Goal: Communication & Community: Share content

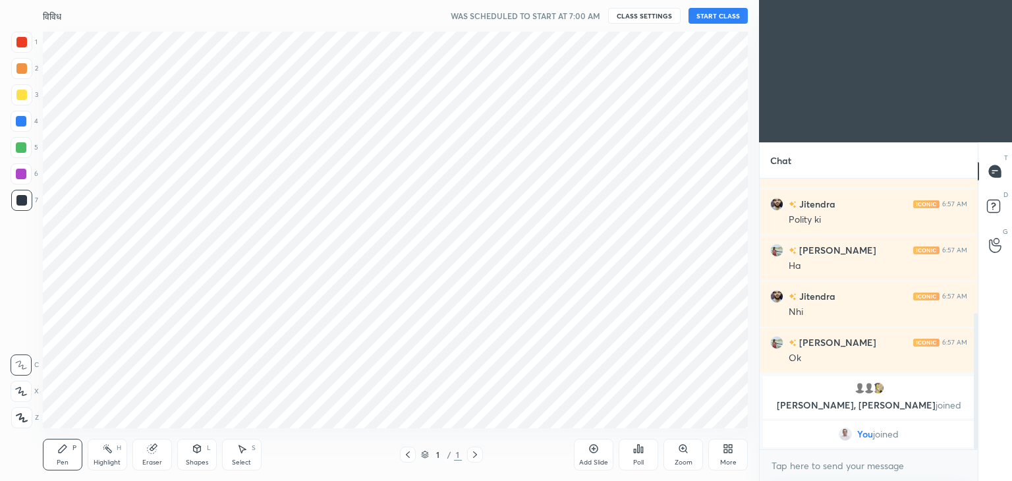
scroll to position [65520, 65210]
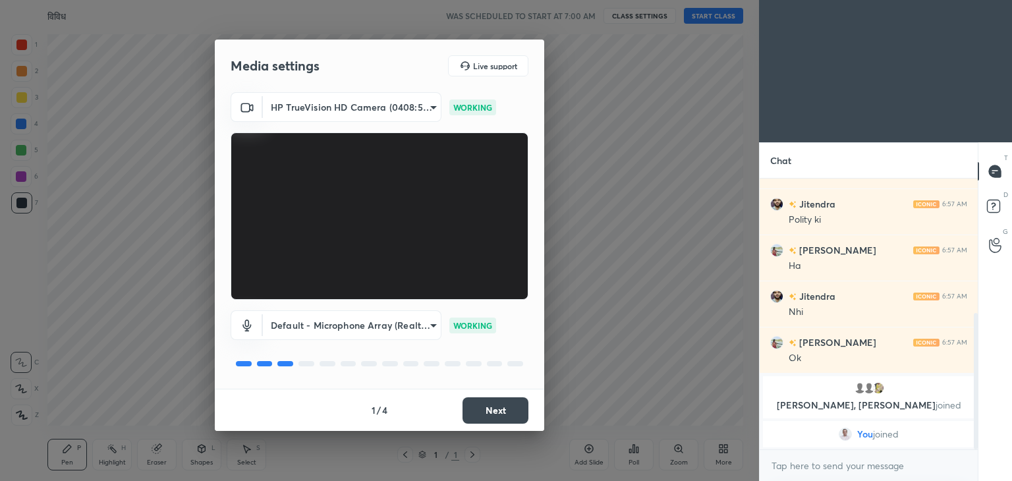
click at [504, 407] on button "Next" at bounding box center [496, 410] width 66 height 26
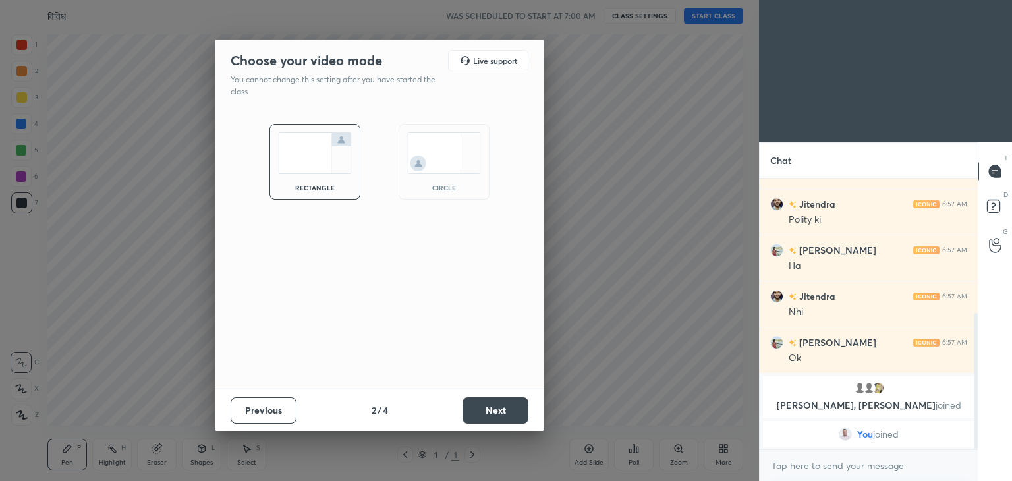
click at [504, 407] on button "Next" at bounding box center [496, 410] width 66 height 26
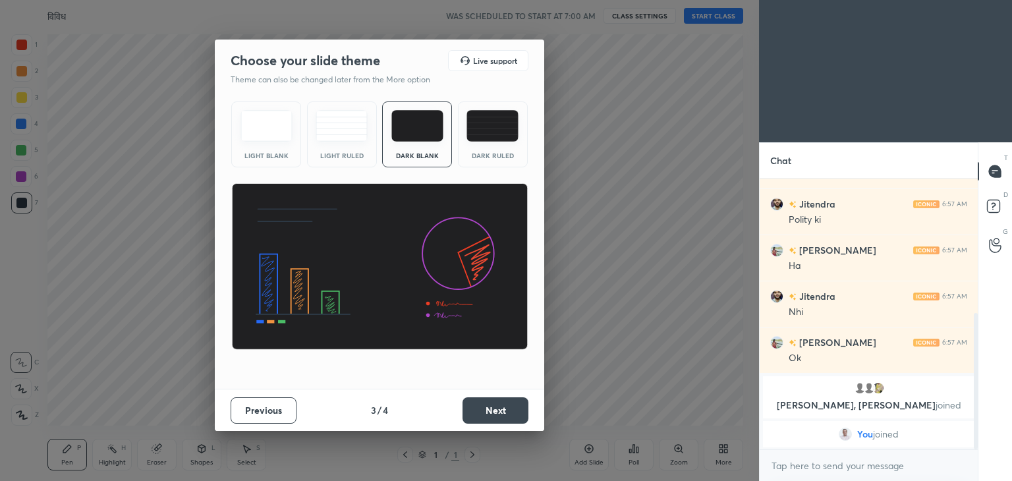
click at [504, 407] on button "Next" at bounding box center [496, 410] width 66 height 26
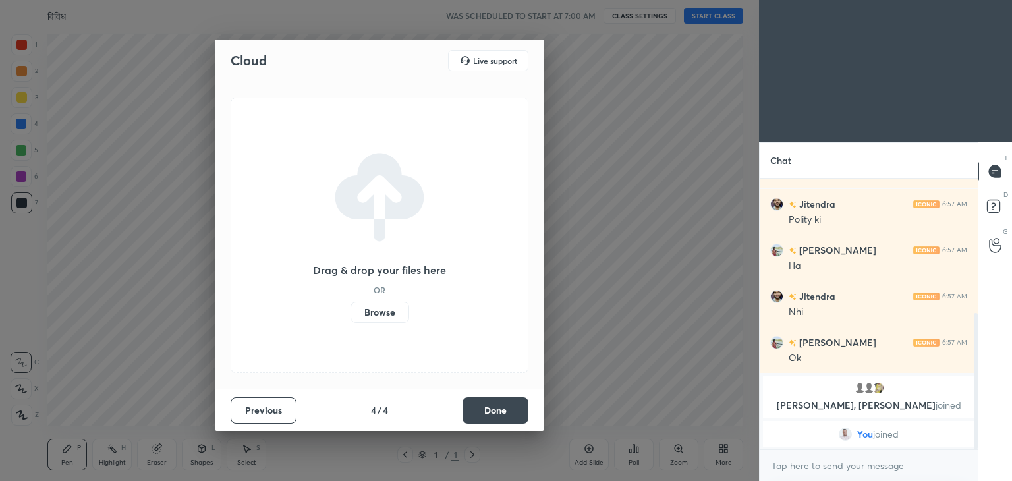
click at [504, 407] on button "Done" at bounding box center [496, 410] width 66 height 26
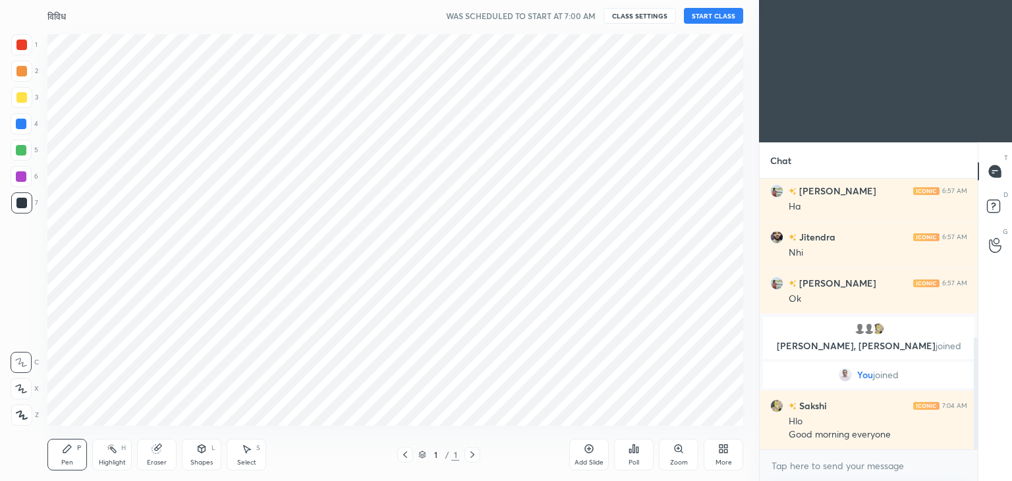
scroll to position [386, 0]
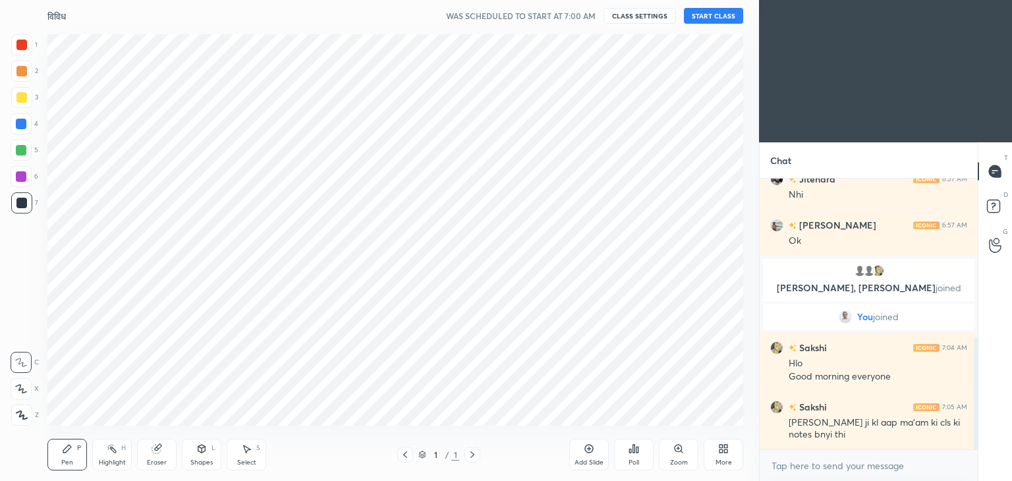
click at [725, 456] on div "More" at bounding box center [724, 455] width 40 height 32
click at [649, 319] on div "Upload File" at bounding box center [649, 317] width 53 height 32
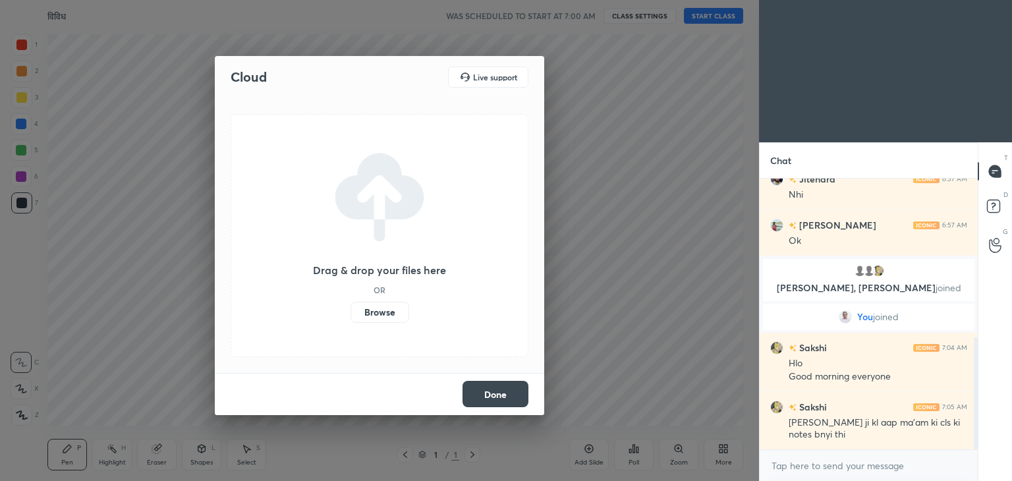
click at [388, 312] on label "Browse" at bounding box center [380, 312] width 59 height 21
click at [351, 312] on input "Browse" at bounding box center [351, 312] width 0 height 21
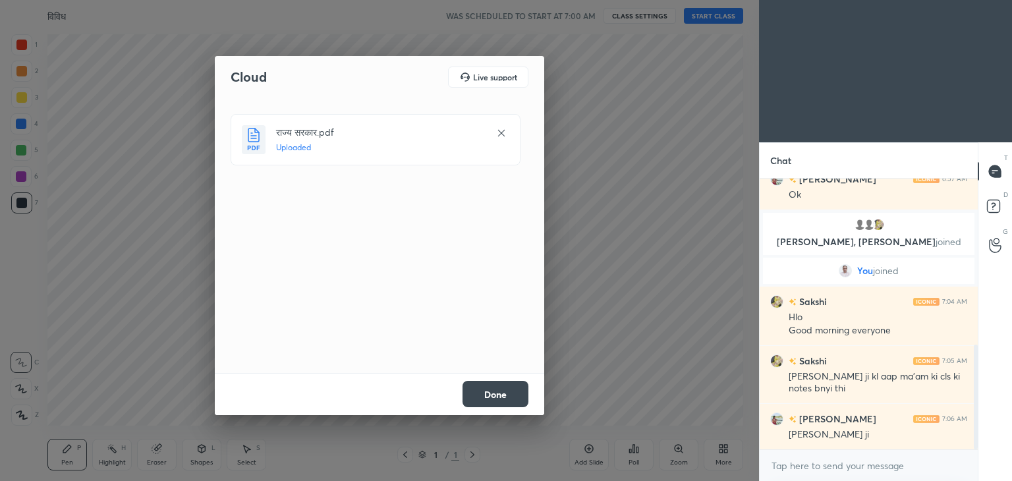
click at [497, 386] on button "Done" at bounding box center [496, 394] width 66 height 26
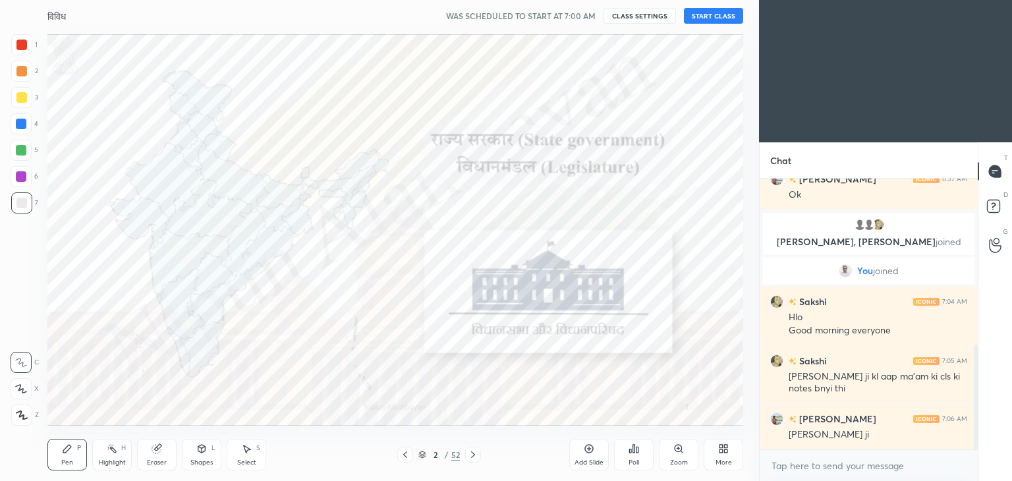
click at [709, 16] on button "START CLASS" at bounding box center [713, 16] width 59 height 16
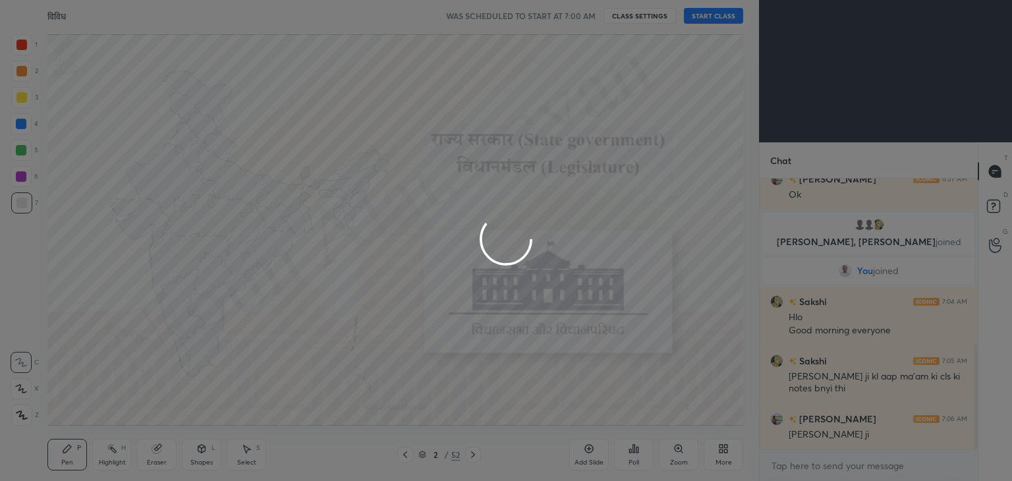
type textarea "x"
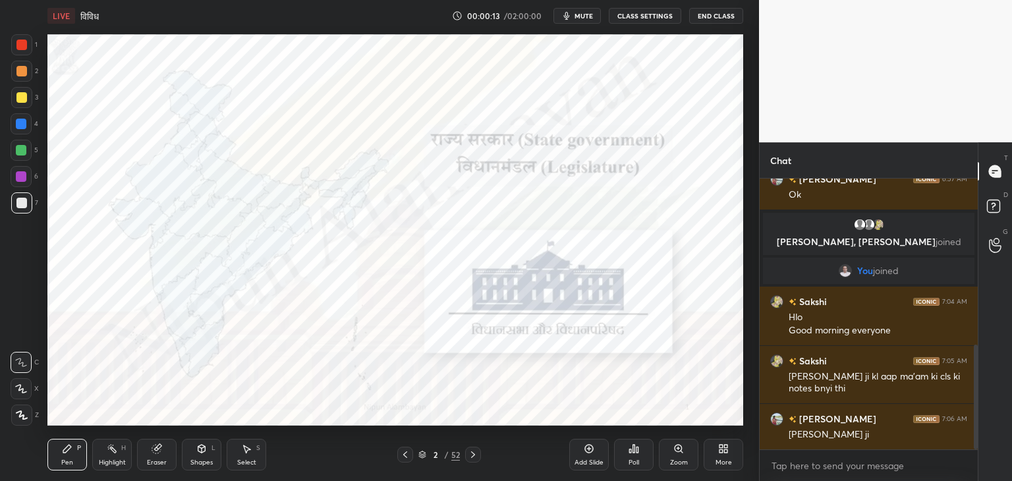
scroll to position [446, 0]
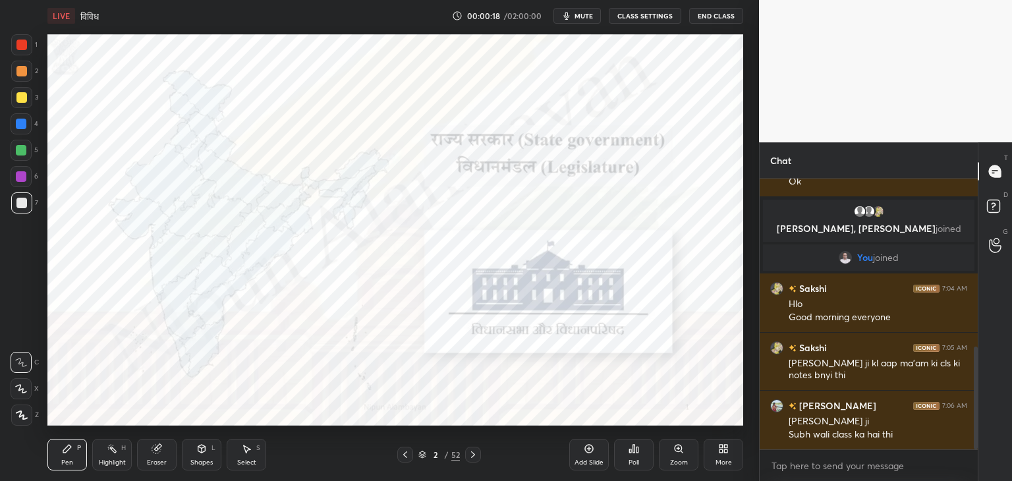
click at [717, 453] on div "More" at bounding box center [724, 455] width 40 height 32
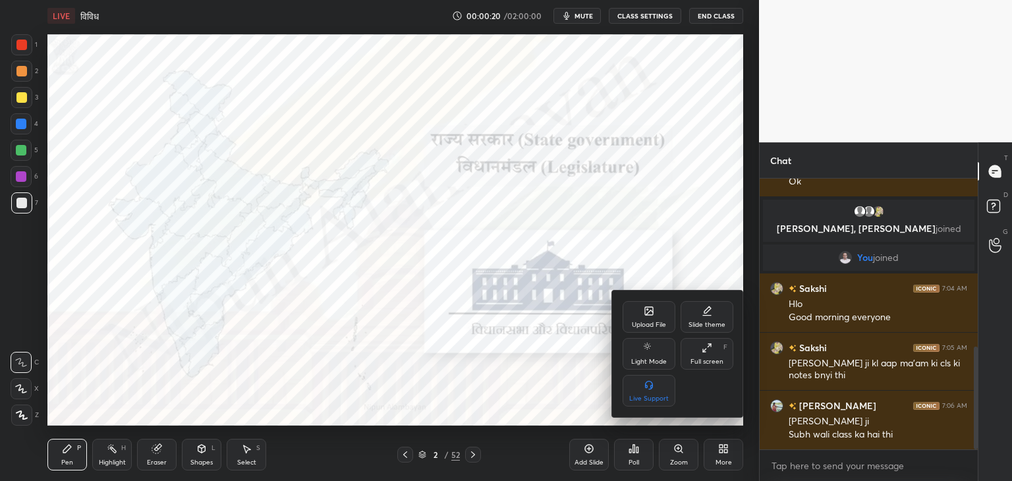
click at [650, 317] on div "Upload File" at bounding box center [649, 317] width 53 height 32
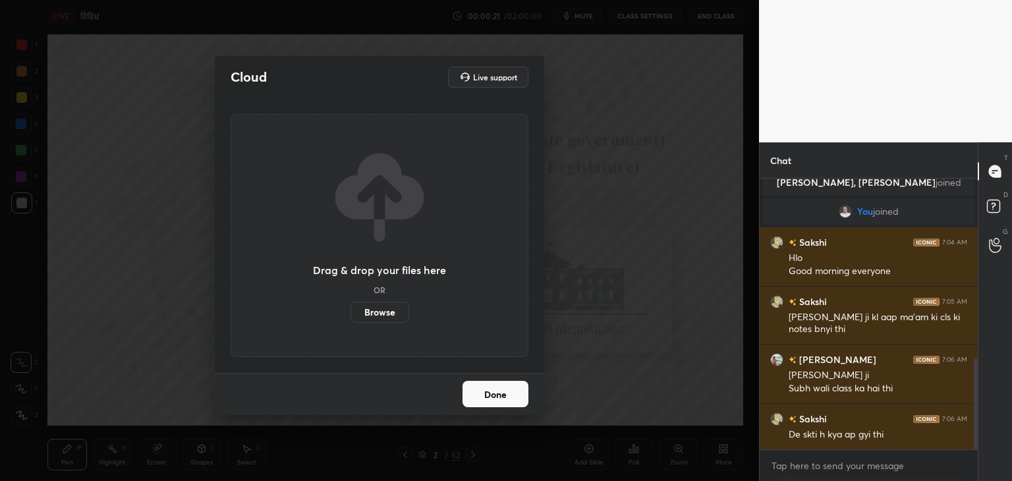
scroll to position [538, 0]
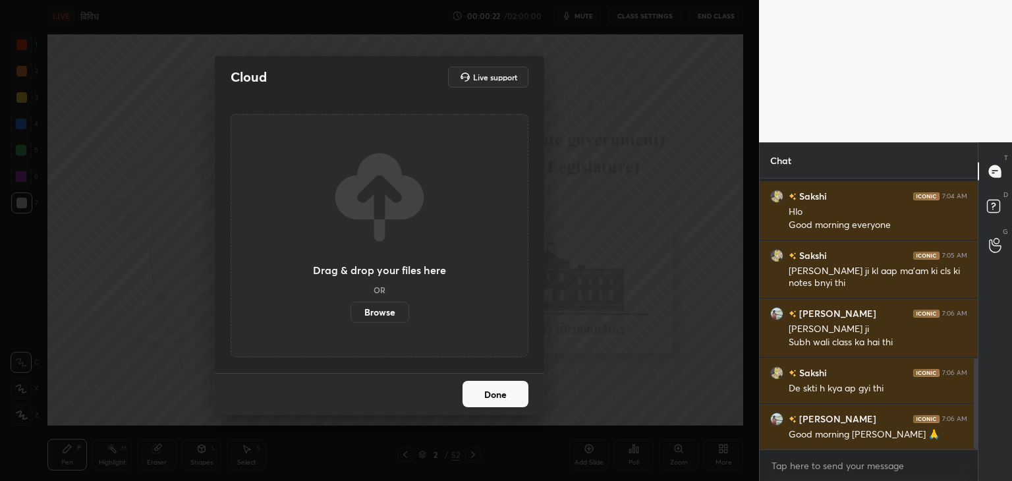
click at [374, 308] on label "Browse" at bounding box center [380, 312] width 59 height 21
click at [351, 308] on input "Browse" at bounding box center [351, 312] width 0 height 21
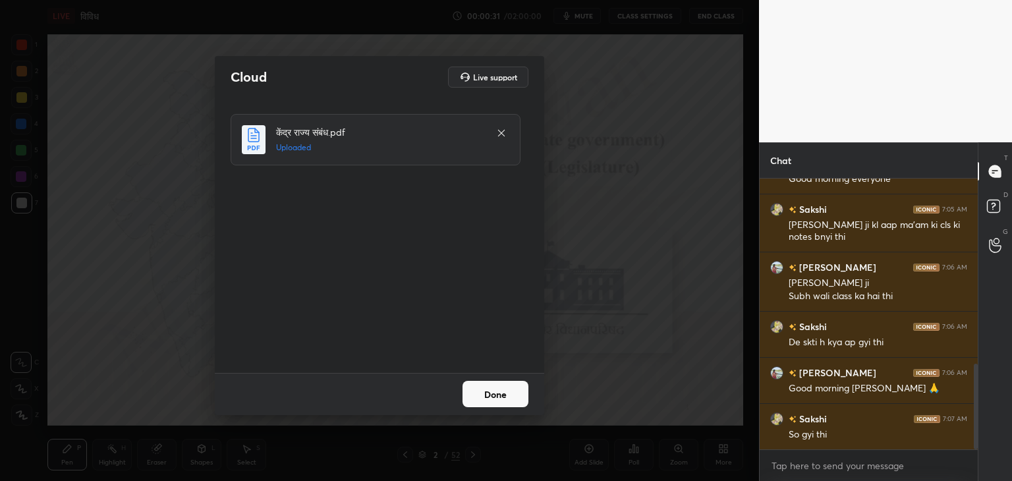
click at [512, 400] on button "Done" at bounding box center [496, 394] width 66 height 26
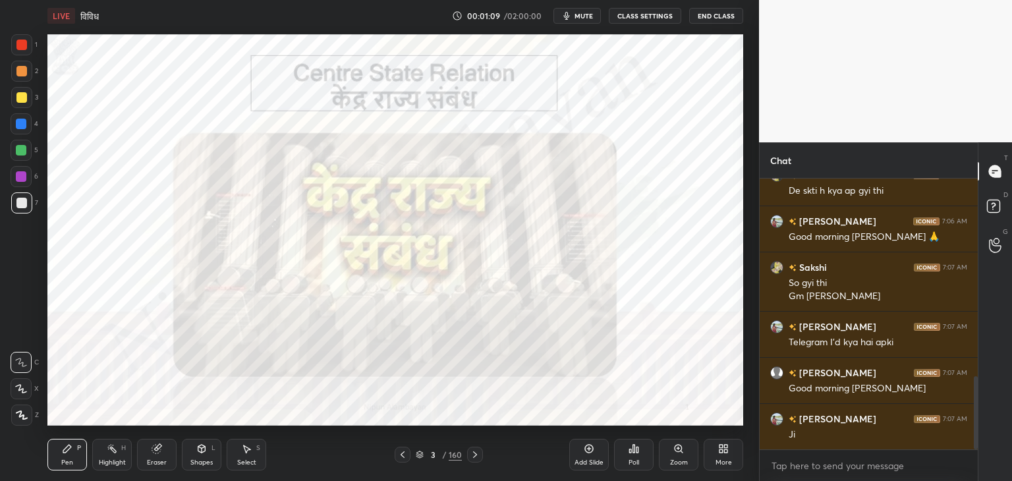
scroll to position [767, 0]
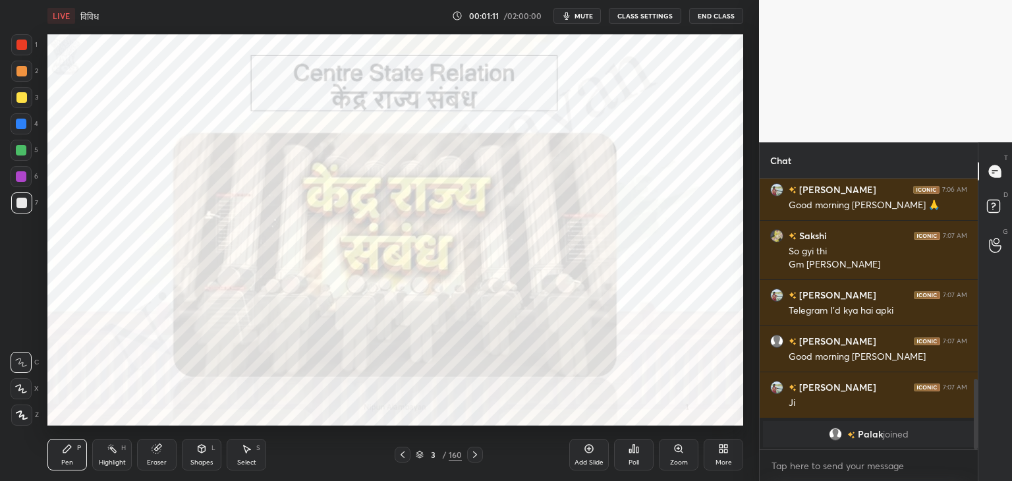
click at [21, 177] on div at bounding box center [21, 176] width 11 height 11
click at [16, 396] on div at bounding box center [21, 388] width 21 height 21
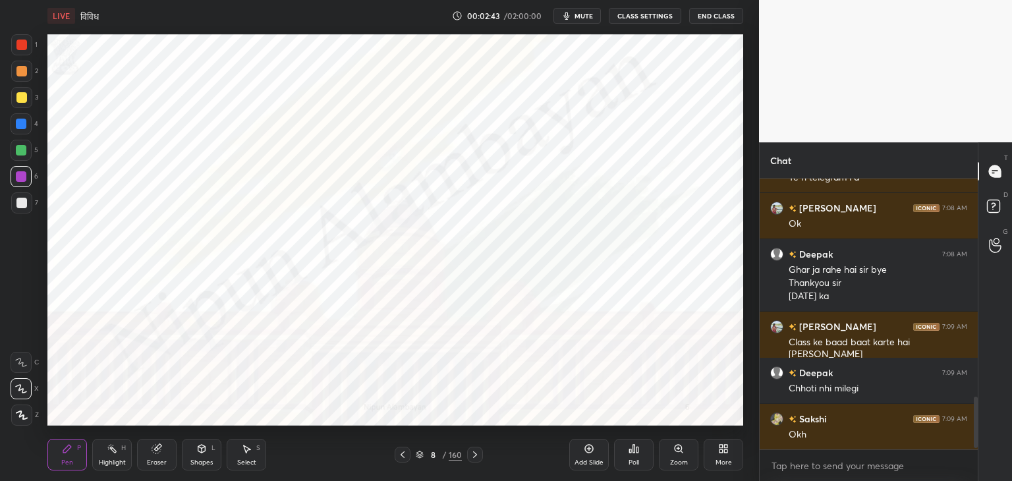
scroll to position [1169, 0]
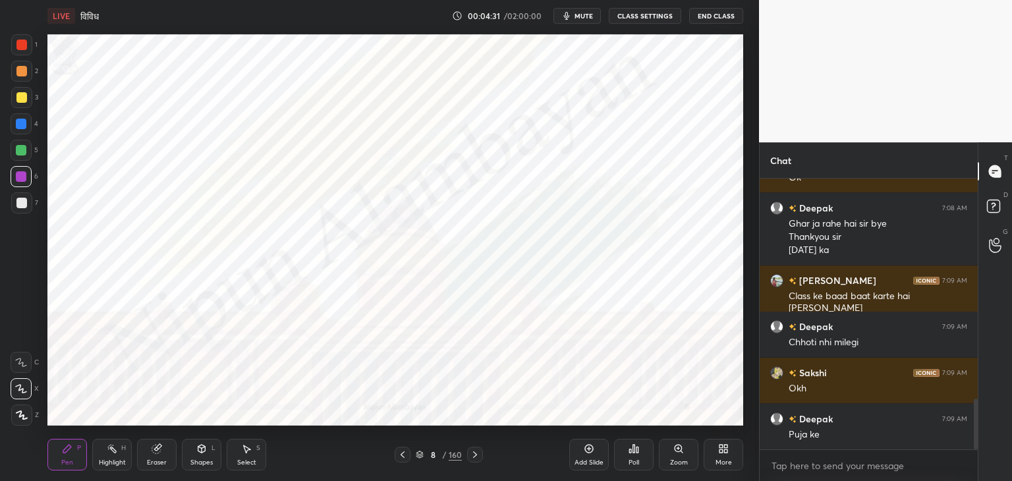
click at [163, 457] on div "Eraser" at bounding box center [157, 455] width 40 height 32
click at [5, 423] on div "1 2 3 4 5 6 7 C X Z C X Z E E Erase all H H" at bounding box center [21, 230] width 42 height 392
click at [16, 415] on span "Erase all" at bounding box center [21, 415] width 20 height 9
click at [156, 457] on div "Eraser" at bounding box center [157, 455] width 40 height 32
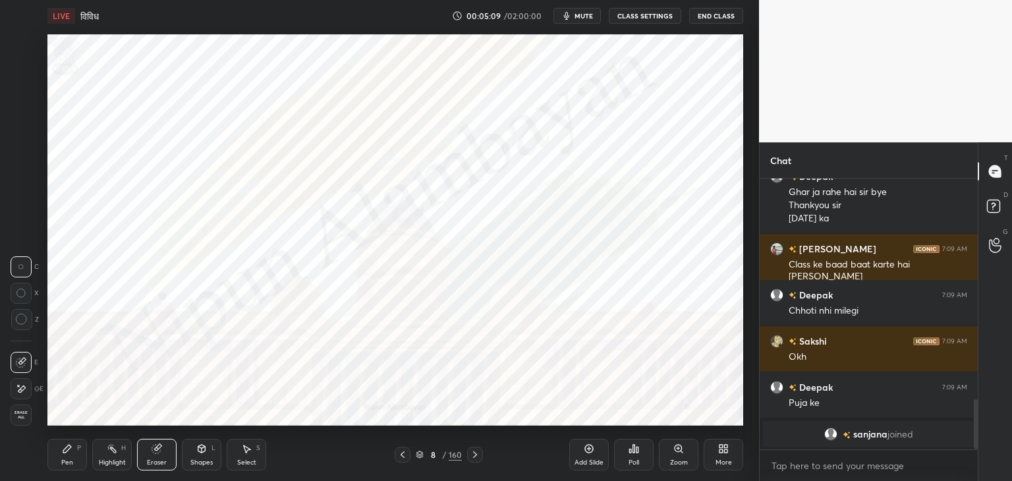
click at [70, 459] on div "Pen" at bounding box center [67, 462] width 12 height 7
click at [156, 463] on div "Eraser" at bounding box center [157, 462] width 20 height 7
click at [65, 457] on div "Pen P" at bounding box center [67, 455] width 40 height 32
click at [154, 461] on div "Eraser" at bounding box center [157, 462] width 20 height 7
click at [69, 461] on div "Pen" at bounding box center [67, 462] width 12 height 7
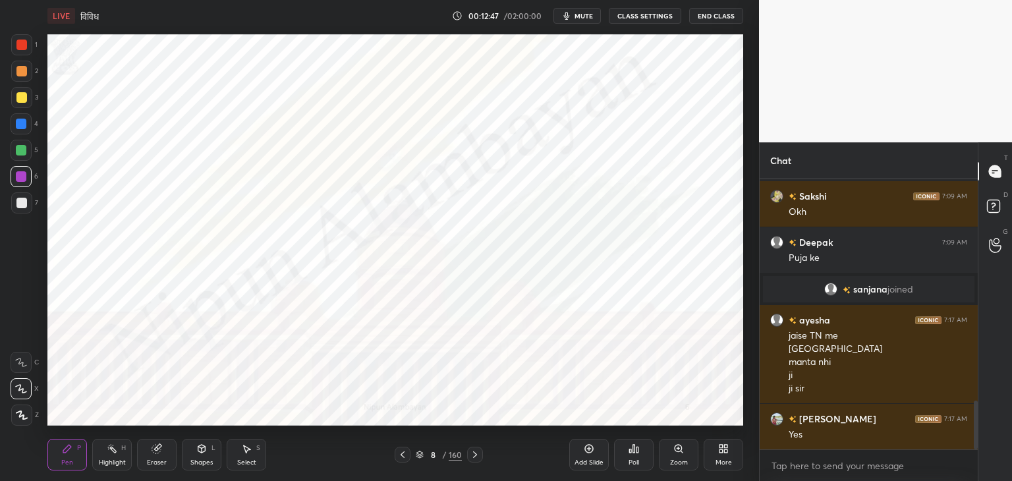
scroll to position [1276, 0]
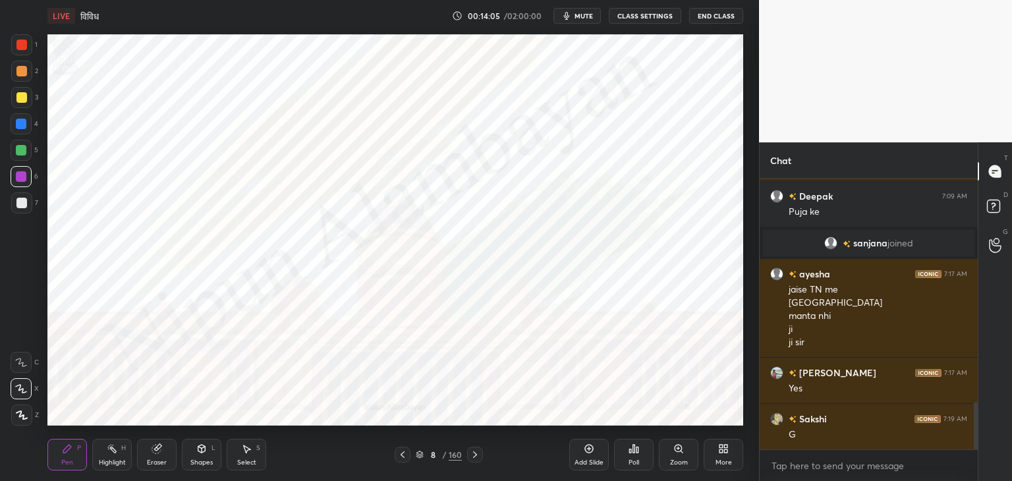
click at [150, 463] on div "Eraser" at bounding box center [157, 462] width 20 height 7
click at [65, 458] on div "Pen P" at bounding box center [67, 455] width 40 height 32
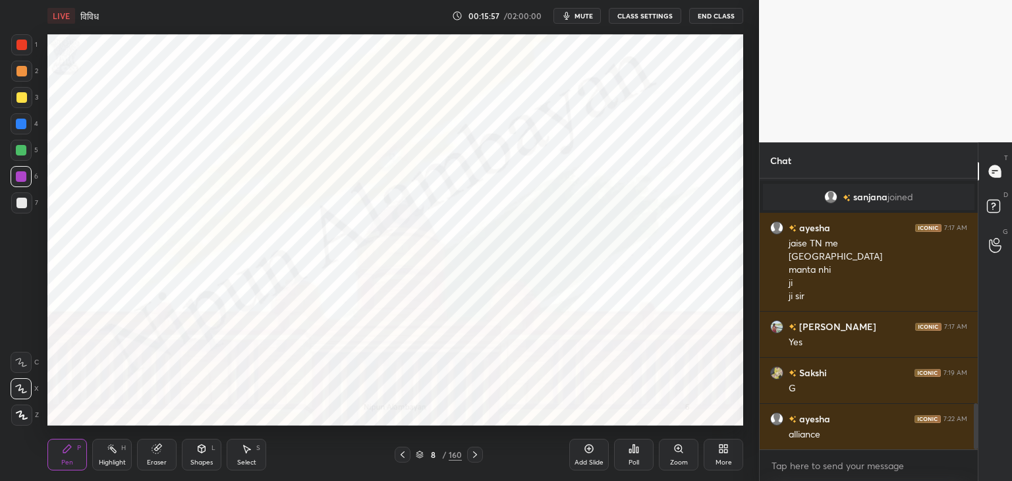
click at [586, 15] on span "mute" at bounding box center [584, 15] width 18 height 9
click at [570, 14] on button "unmute" at bounding box center [577, 16] width 47 height 16
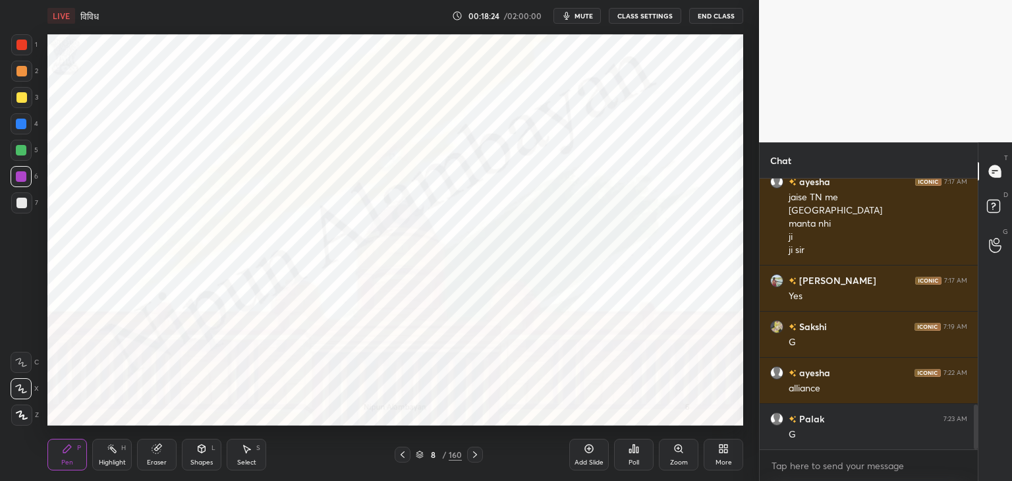
click at [591, 447] on icon at bounding box center [589, 449] width 11 height 11
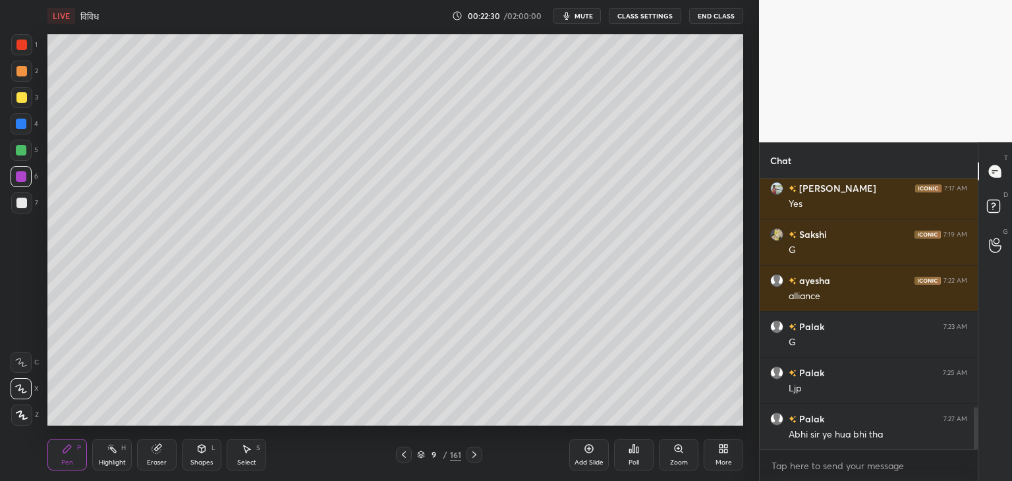
scroll to position [1507, 0]
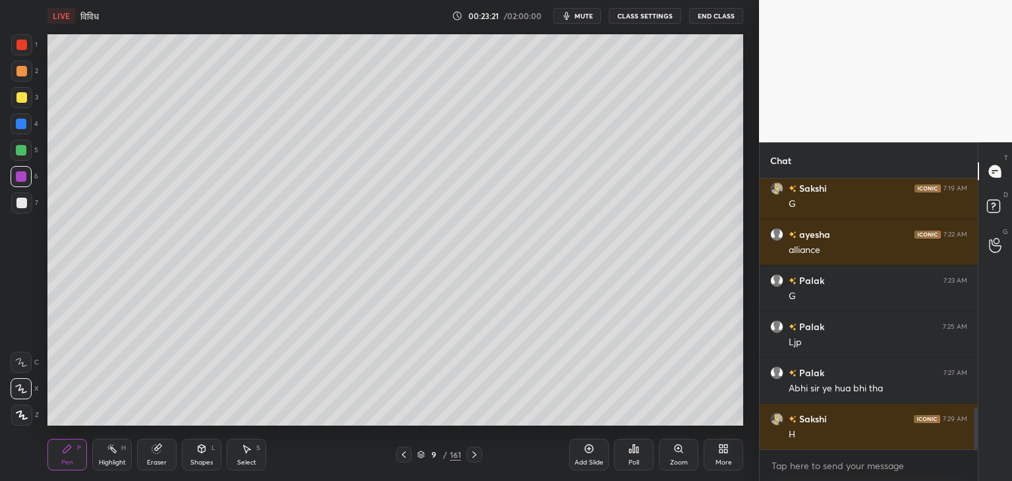
click at [591, 457] on div "Add Slide" at bounding box center [590, 455] width 40 height 32
click at [401, 455] on icon at bounding box center [403, 455] width 11 height 11
click at [403, 455] on icon at bounding box center [403, 455] width 11 height 11
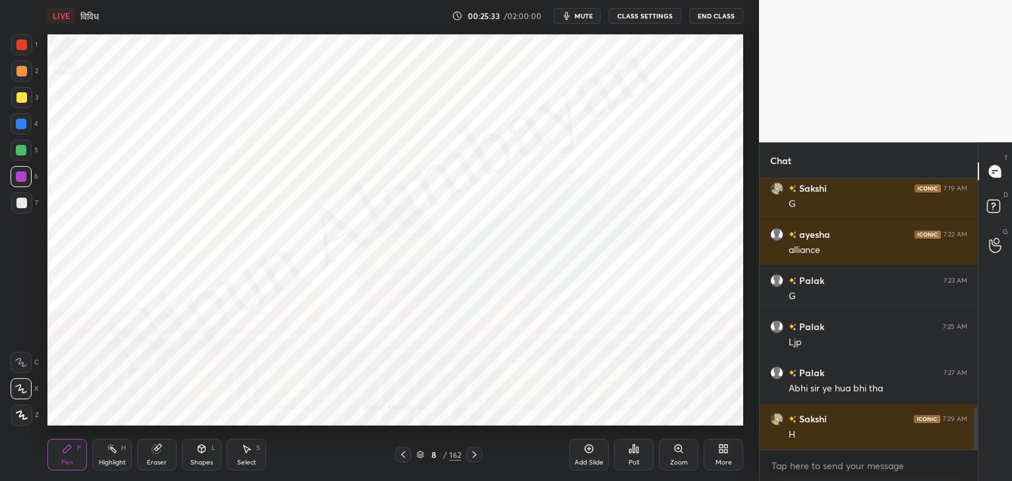
click at [590, 458] on div "Add Slide" at bounding box center [590, 455] width 40 height 32
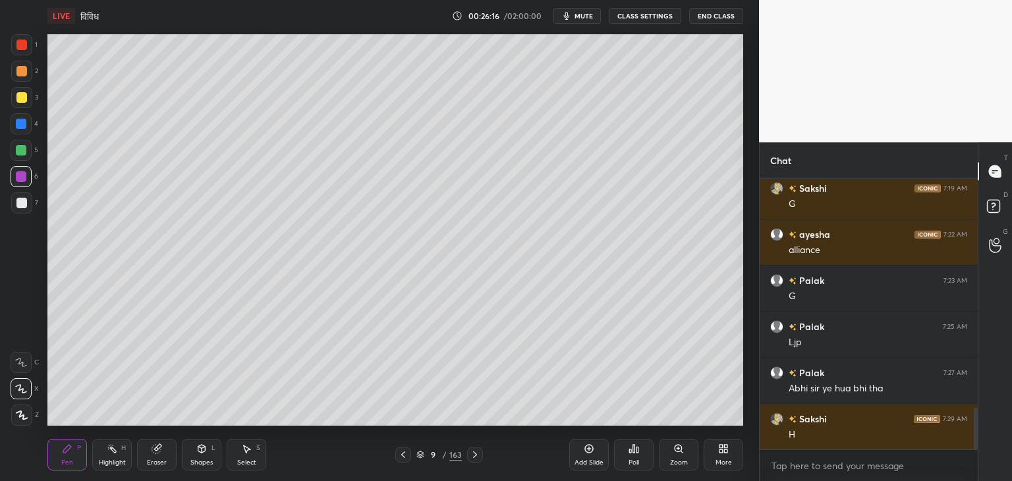
click at [583, 16] on span "mute" at bounding box center [584, 15] width 18 height 9
click at [579, 13] on span "unmute" at bounding box center [583, 15] width 28 height 9
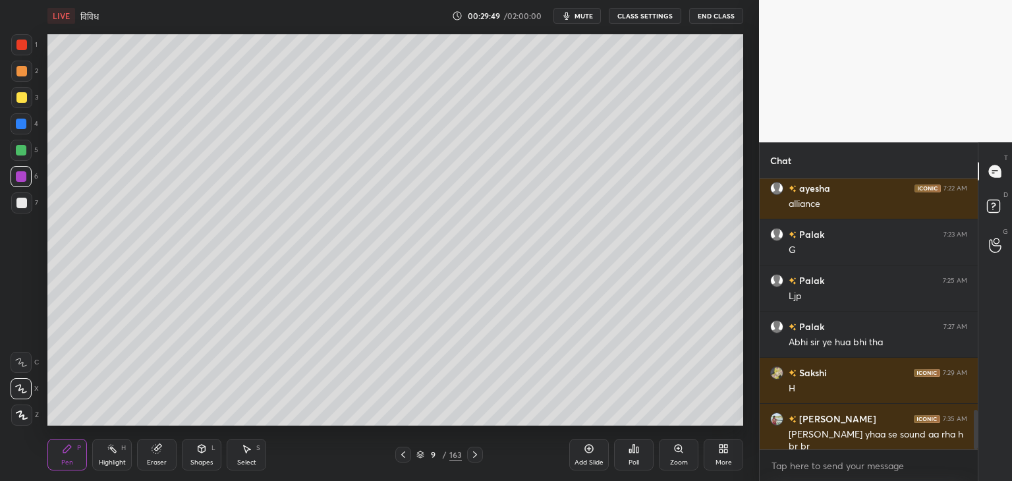
scroll to position [1599, 0]
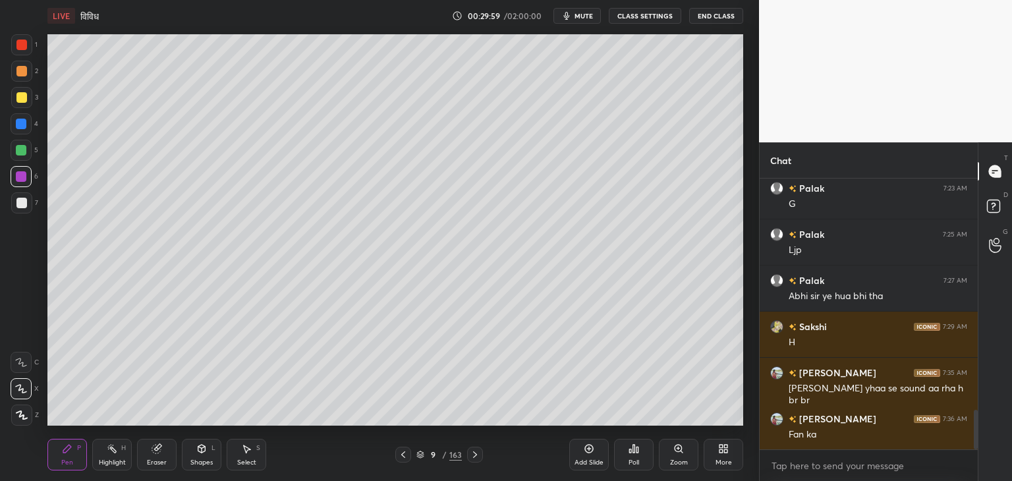
click at [578, 20] on button "mute" at bounding box center [577, 16] width 47 height 16
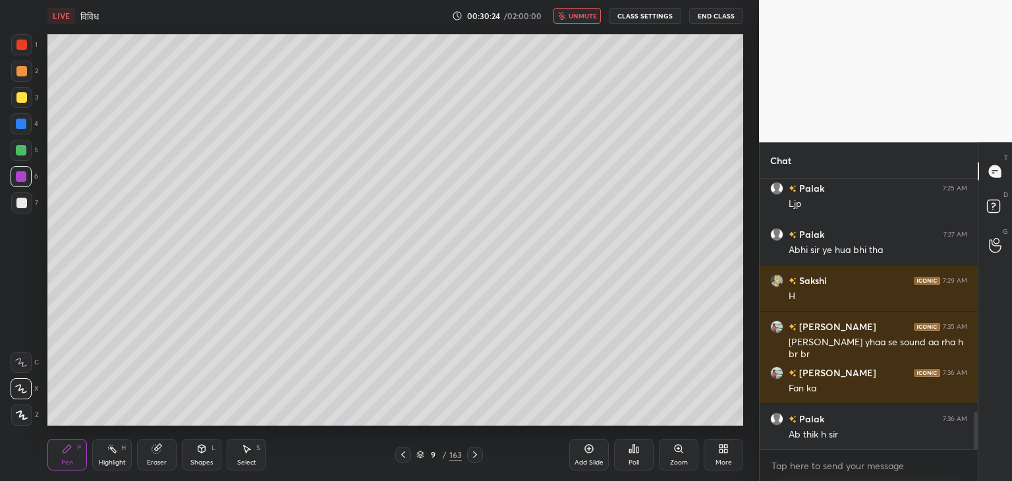
scroll to position [1691, 0]
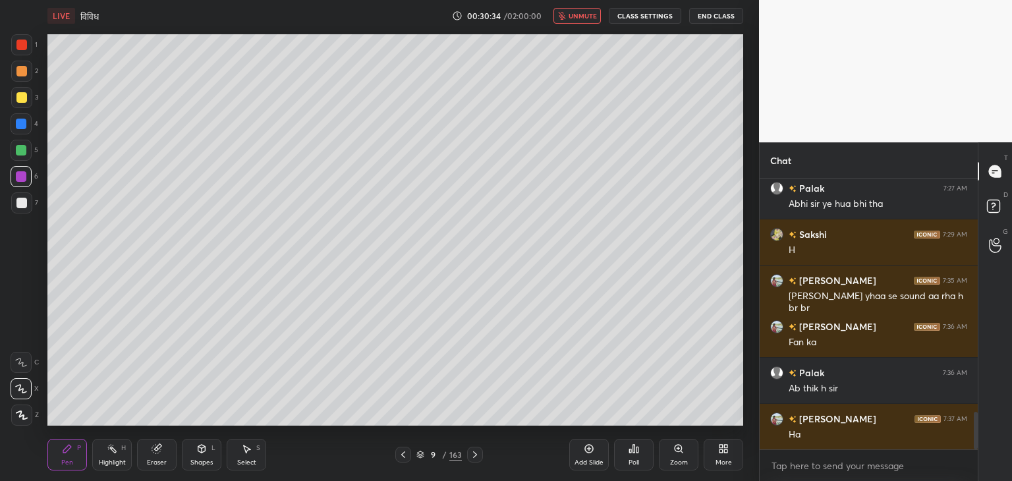
click at [578, 20] on button "unmute" at bounding box center [577, 16] width 47 height 16
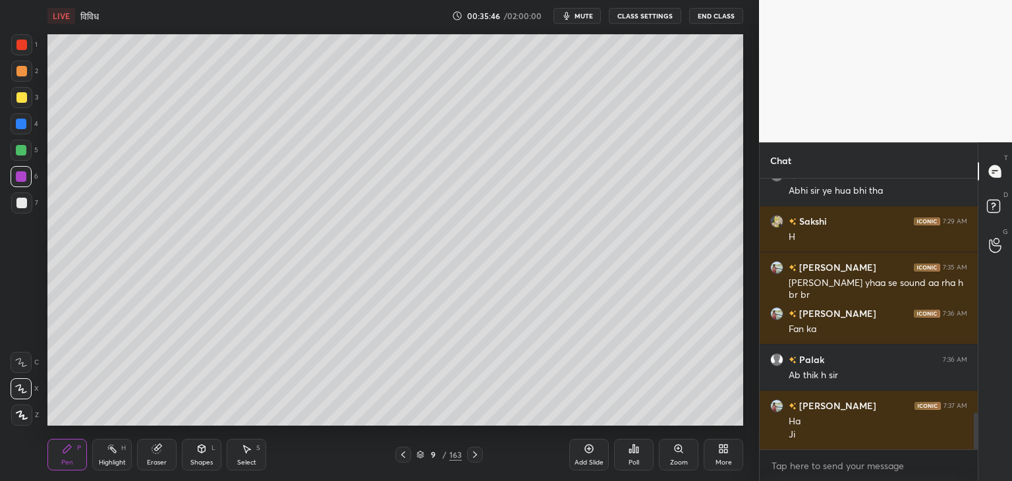
click at [594, 452] on icon at bounding box center [589, 449] width 11 height 11
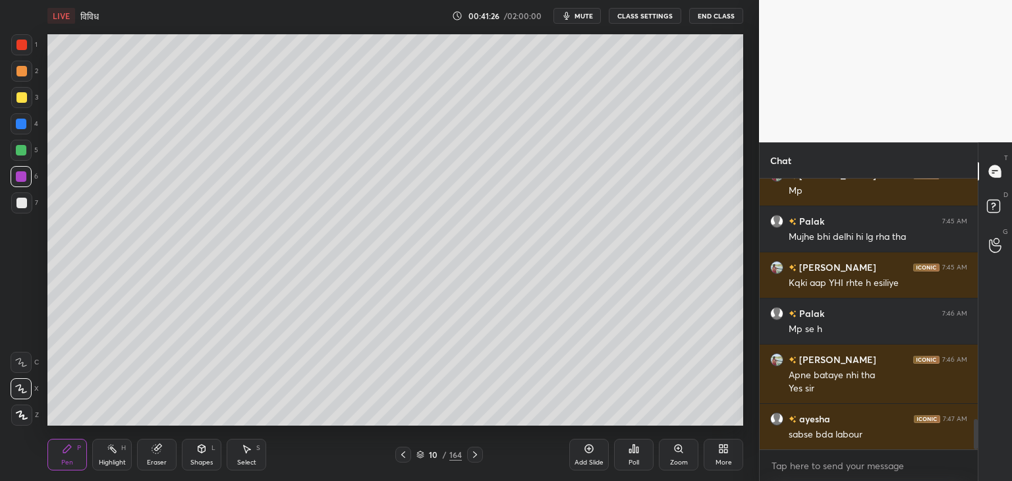
scroll to position [2179, 0]
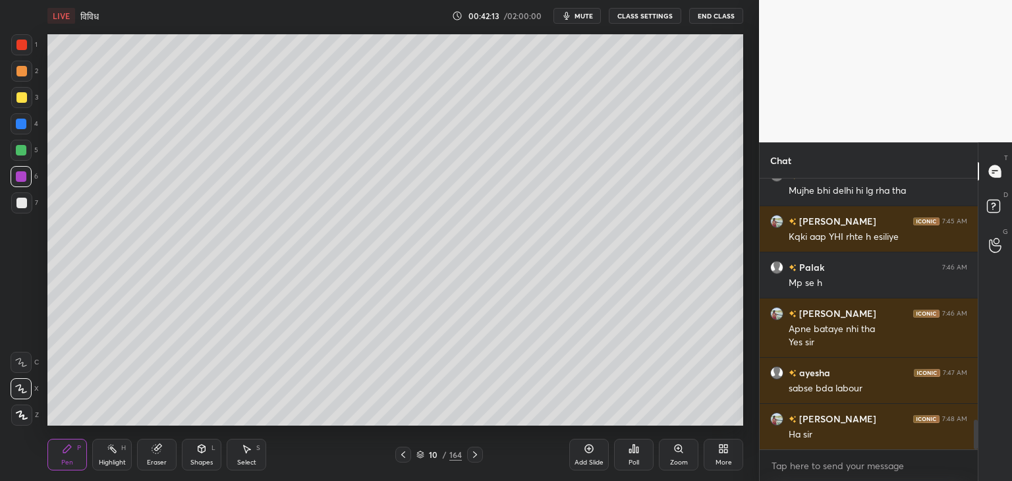
click at [576, 17] on button "mute" at bounding box center [577, 16] width 47 height 16
click at [576, 17] on span "unmute" at bounding box center [583, 15] width 28 height 9
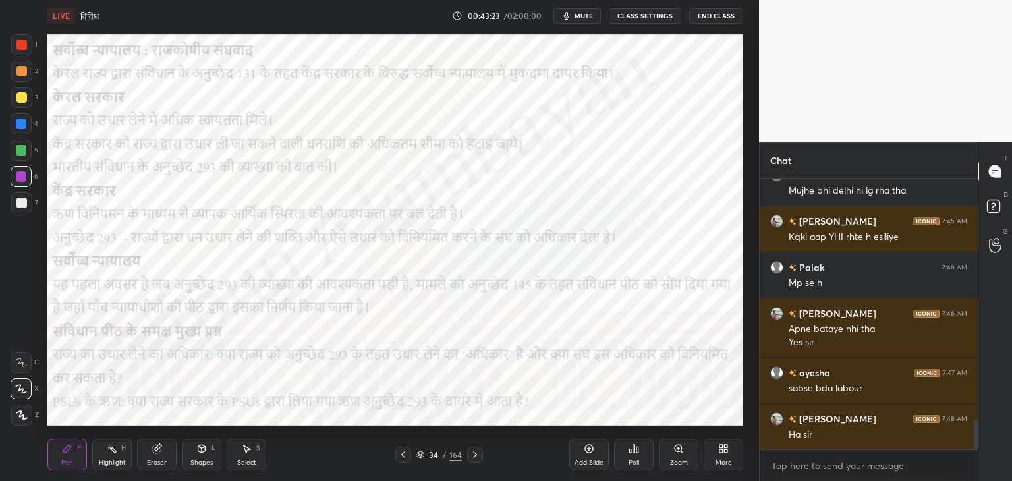
click at [576, 17] on button "mute" at bounding box center [577, 16] width 47 height 16
click at [570, 13] on button "unmute" at bounding box center [577, 16] width 47 height 16
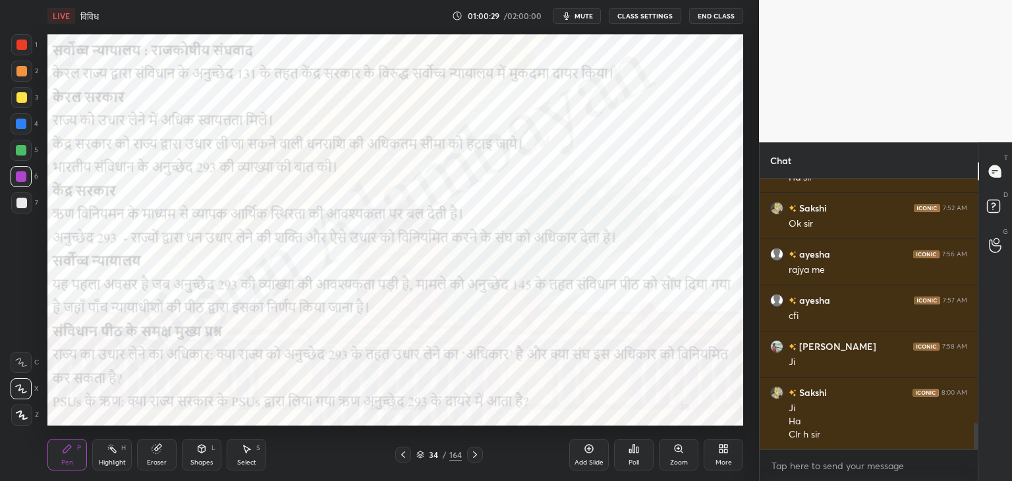
scroll to position [2482, 0]
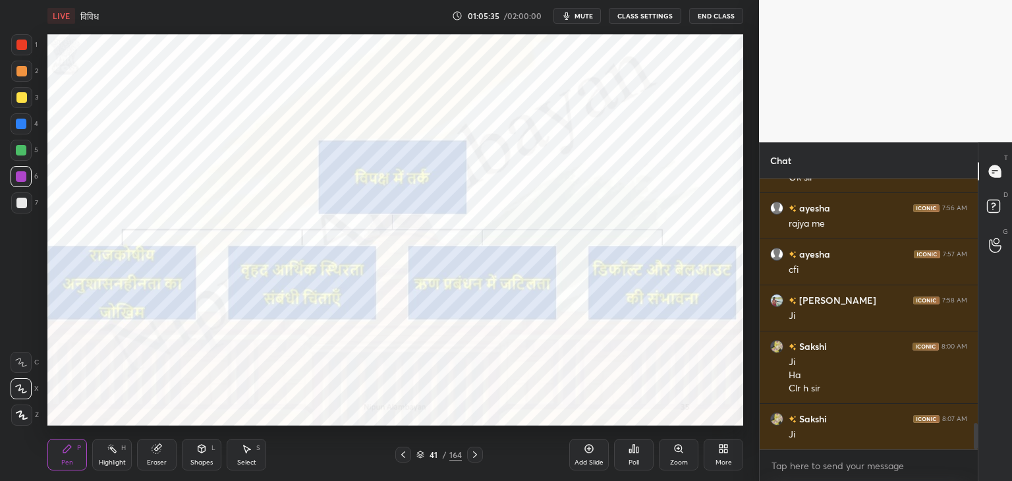
click at [583, 18] on span "mute" at bounding box center [584, 15] width 18 height 9
click at [575, 17] on span "unmute" at bounding box center [583, 15] width 28 height 9
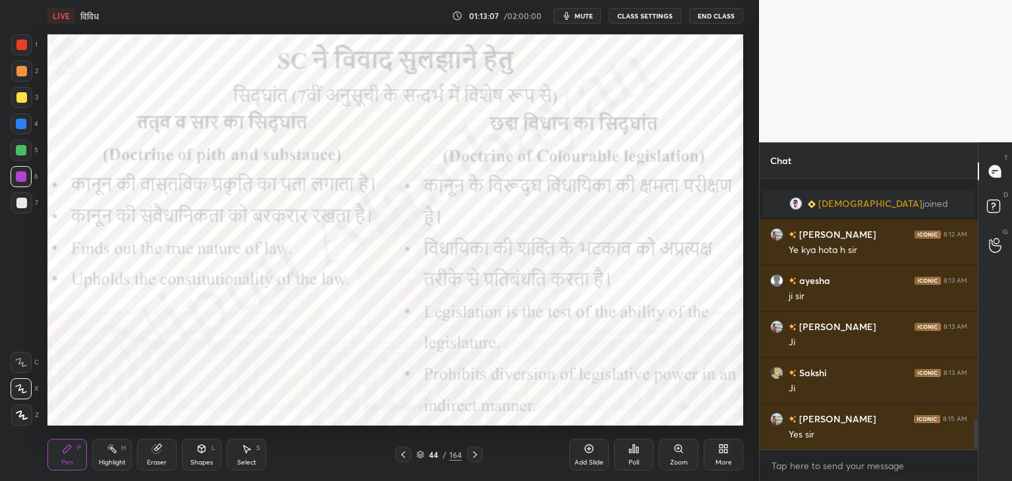
scroll to position [2252, 0]
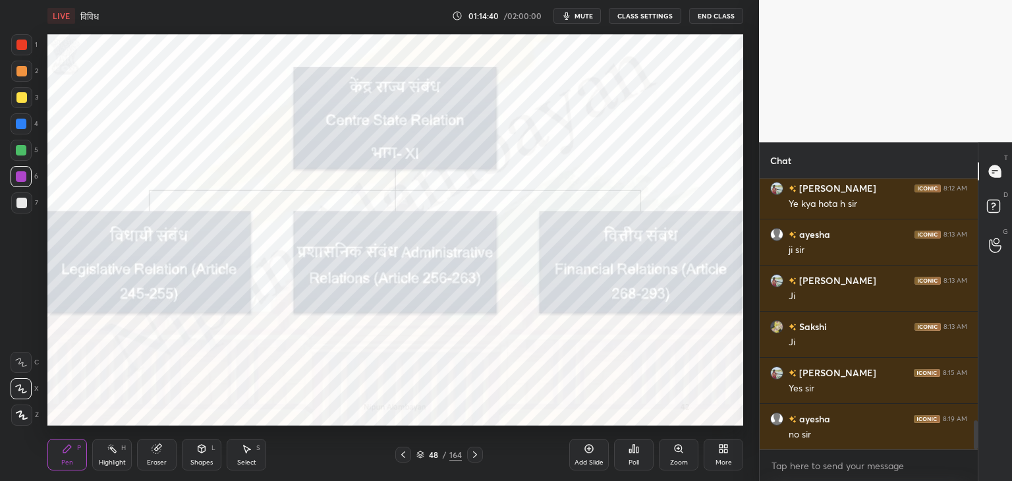
click at [21, 41] on div at bounding box center [21, 45] width 11 height 11
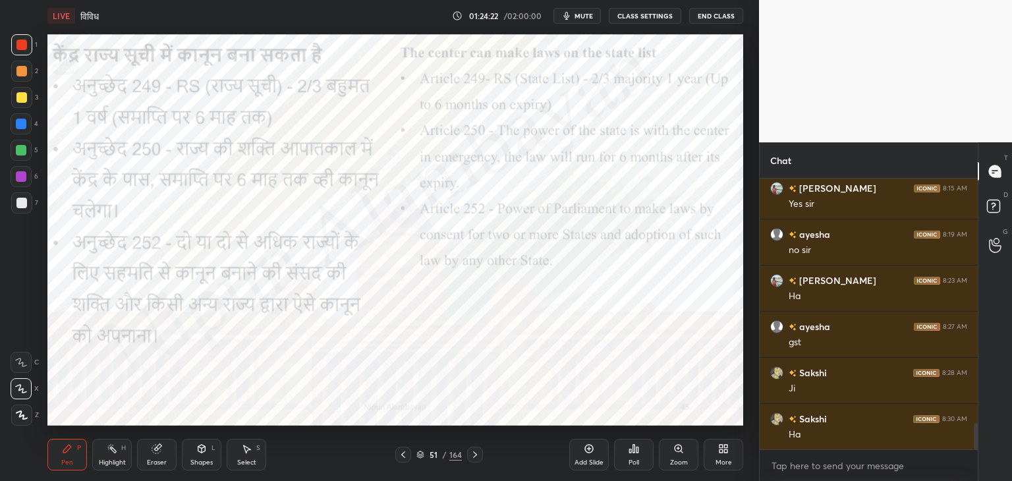
scroll to position [2482, 0]
click at [631, 479] on div "Poll" at bounding box center [634, 455] width 40 height 74
click at [587, 454] on icon at bounding box center [589, 449] width 11 height 11
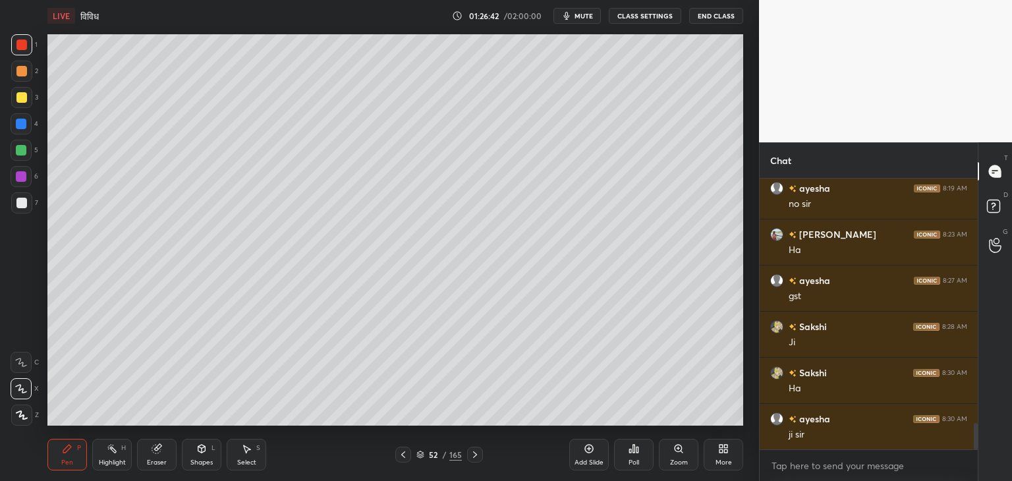
click at [400, 454] on icon at bounding box center [403, 455] width 11 height 11
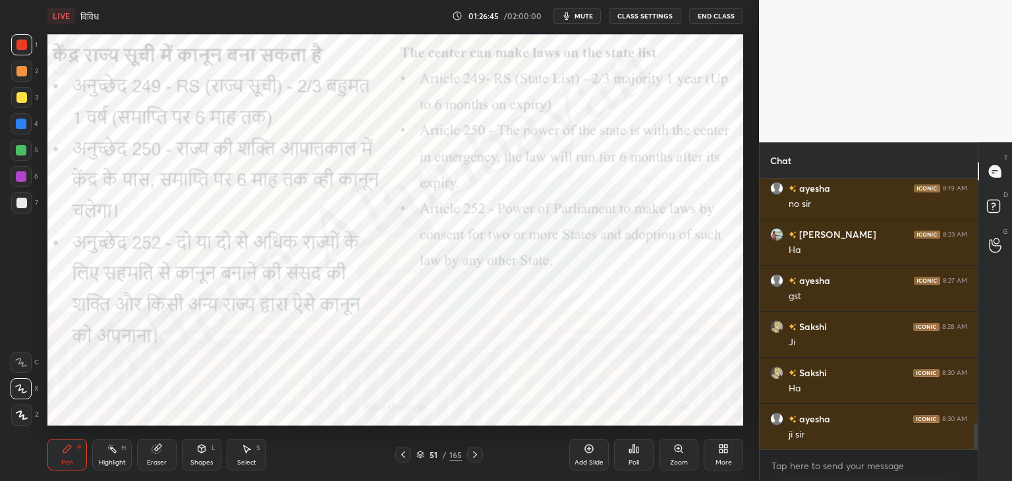
click at [586, 22] on button "mute" at bounding box center [577, 16] width 47 height 16
click at [588, 15] on span "unmute" at bounding box center [583, 15] width 28 height 9
click at [591, 16] on span "mute" at bounding box center [584, 15] width 18 height 9
click at [581, 14] on span "unmute" at bounding box center [583, 15] width 28 height 9
click at [586, 19] on span "mute" at bounding box center [584, 15] width 18 height 9
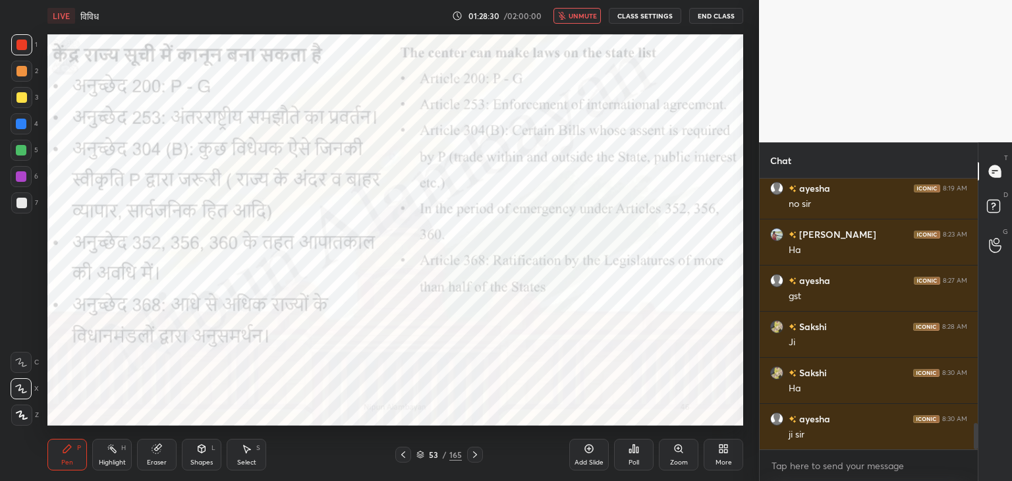
click at [581, 14] on span "unmute" at bounding box center [583, 15] width 28 height 9
click at [577, 15] on button "mute" at bounding box center [577, 16] width 47 height 16
click at [581, 17] on span "unmute" at bounding box center [583, 15] width 28 height 9
click at [581, 16] on span "mute" at bounding box center [584, 15] width 18 height 9
click at [572, 16] on span "unmute" at bounding box center [583, 15] width 28 height 9
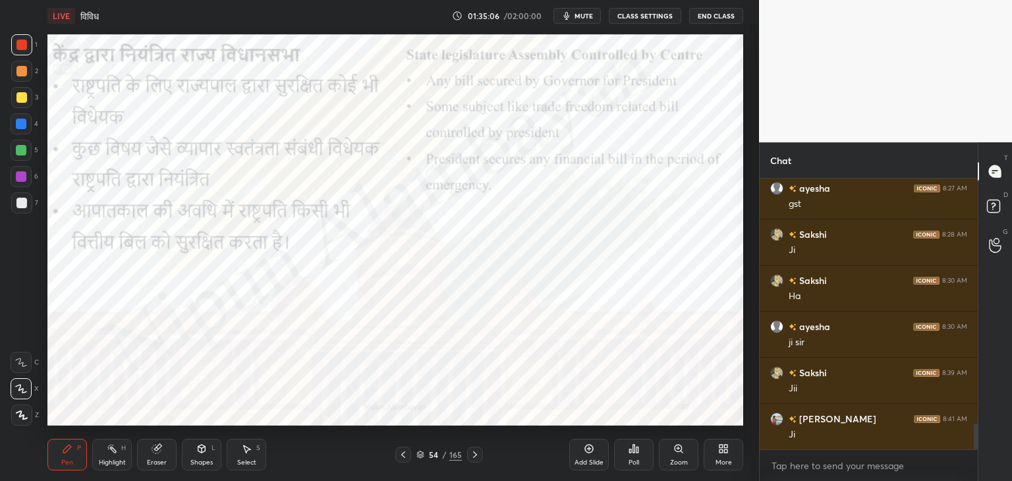
scroll to position [2621, 0]
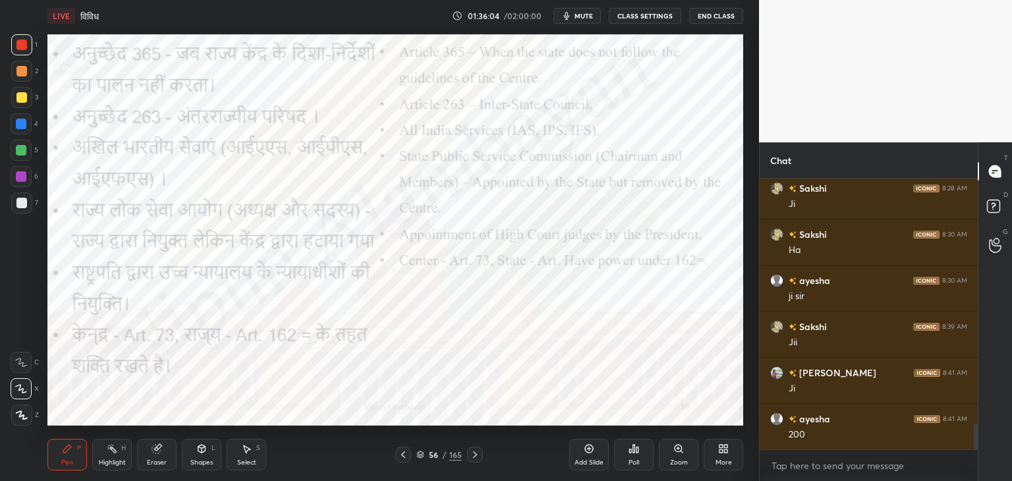
click at [572, 16] on icon "button" at bounding box center [567, 16] width 11 height 11
click at [574, 16] on span "unmute" at bounding box center [583, 15] width 28 height 9
click at [572, 16] on icon "button" at bounding box center [567, 16] width 11 height 11
click at [574, 16] on span "unmute" at bounding box center [583, 15] width 28 height 9
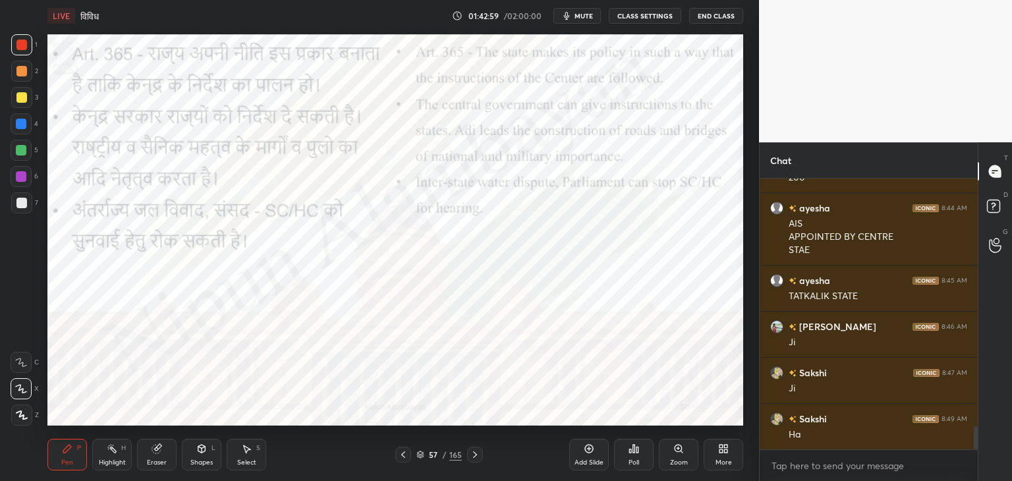
scroll to position [2924, 0]
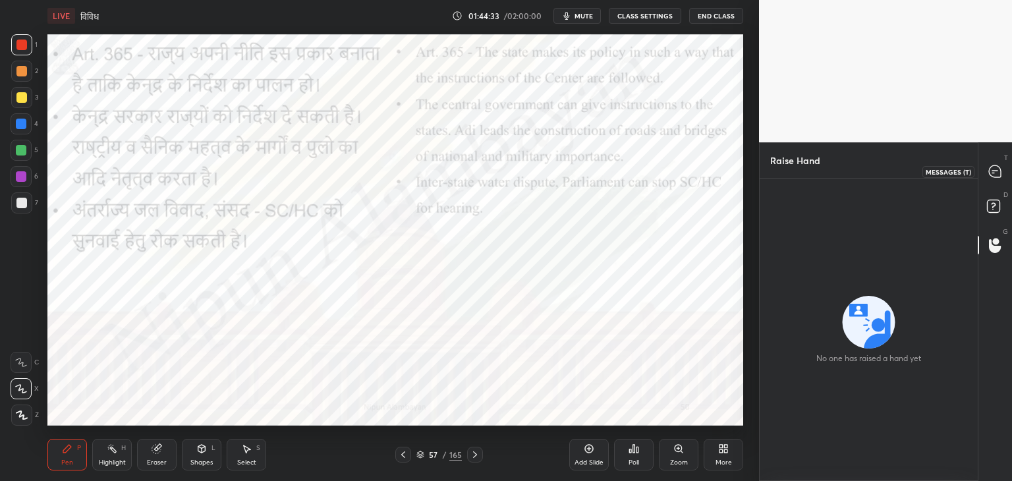
click at [997, 165] on icon at bounding box center [996, 172] width 14 height 14
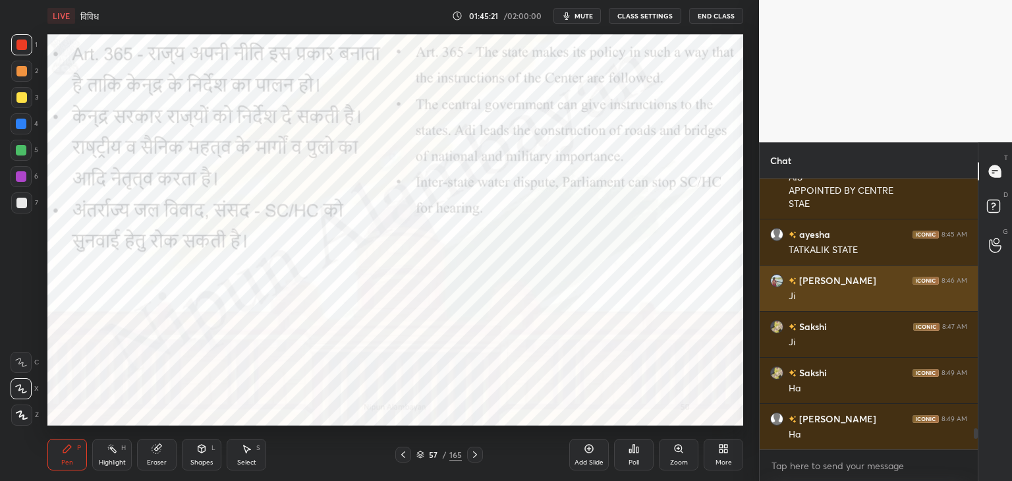
scroll to position [3259, 0]
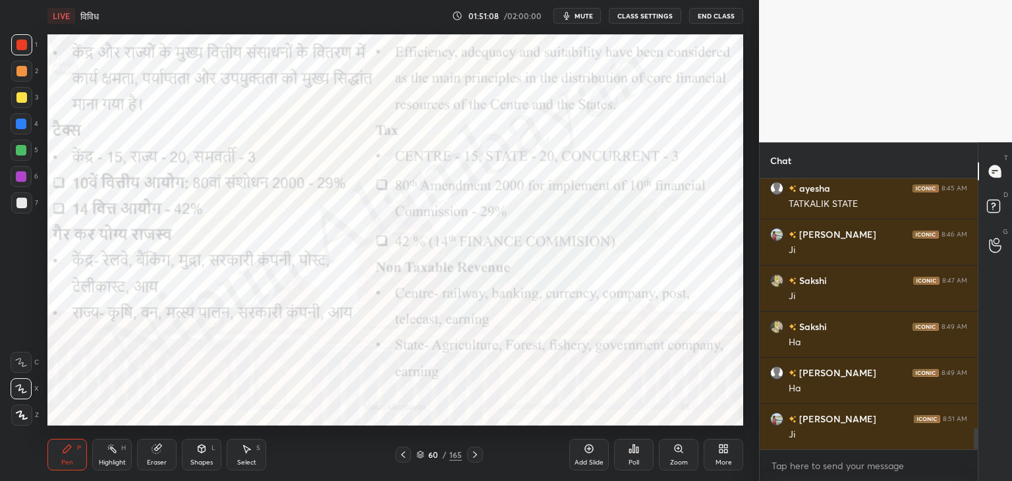
click at [477, 457] on icon at bounding box center [475, 455] width 11 height 11
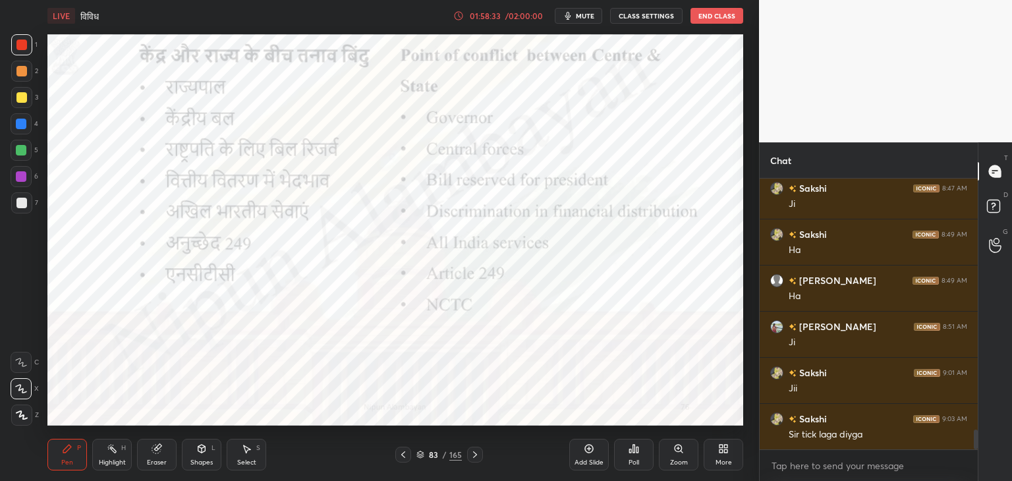
scroll to position [3397, 0]
click at [24, 122] on div at bounding box center [21, 124] width 11 height 11
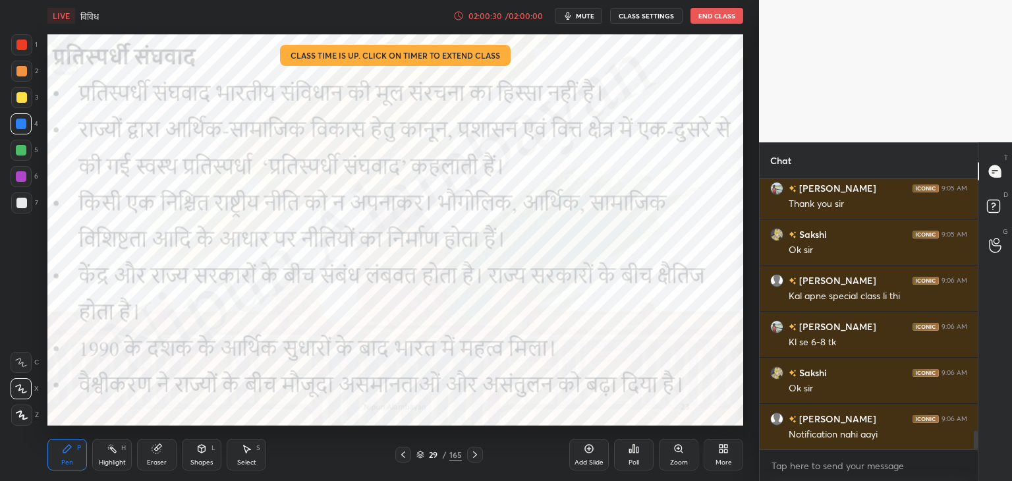
scroll to position [3790, 0]
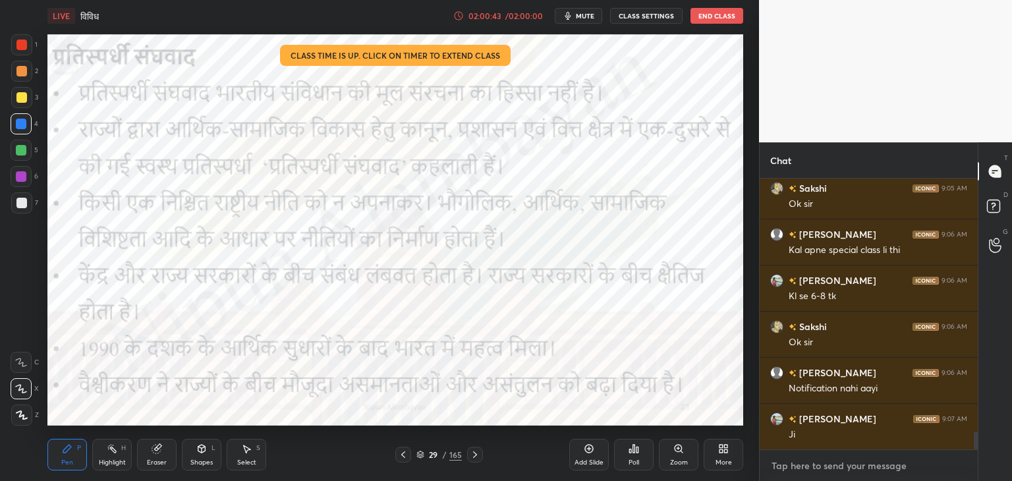
type textarea "x"
click at [859, 459] on textarea at bounding box center [869, 465] width 197 height 21
paste textarea "[URL][DOMAIN_NAME] @11am"
type textarea "[URL][DOMAIN_NAME] @11am"
type textarea "x"
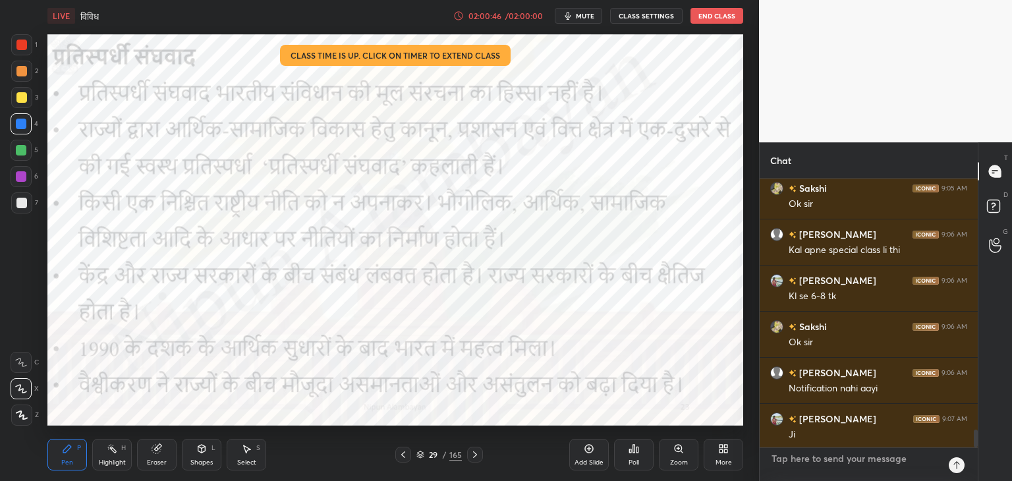
scroll to position [3876, 0]
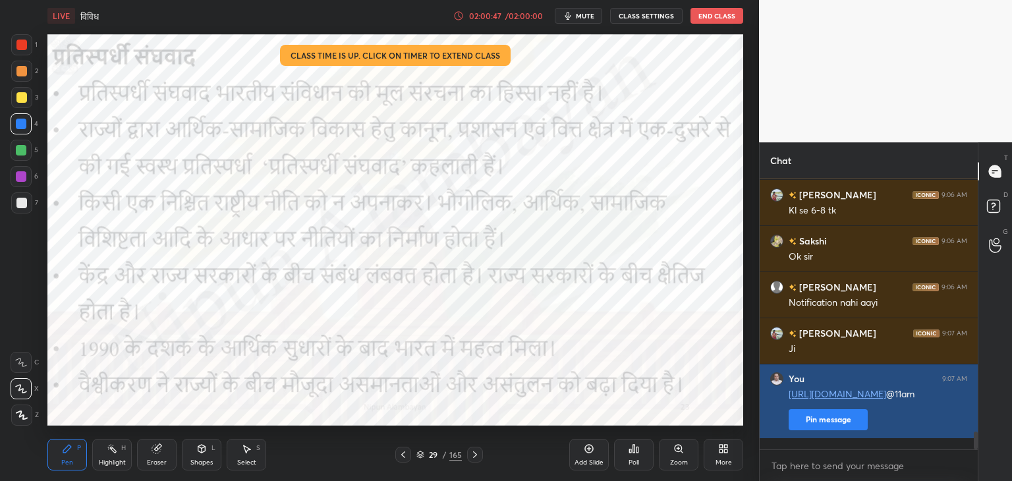
click at [853, 430] on button "Pin message" at bounding box center [828, 419] width 79 height 21
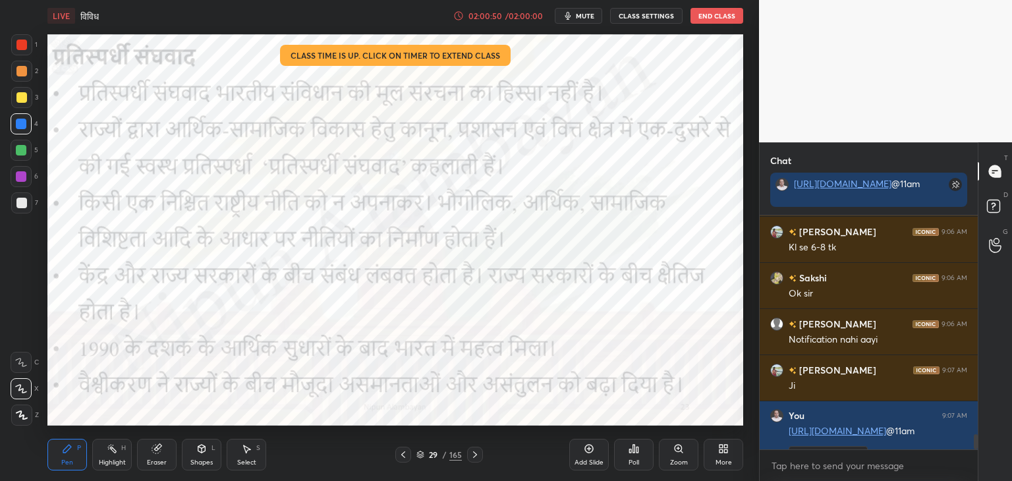
scroll to position [3959, 0]
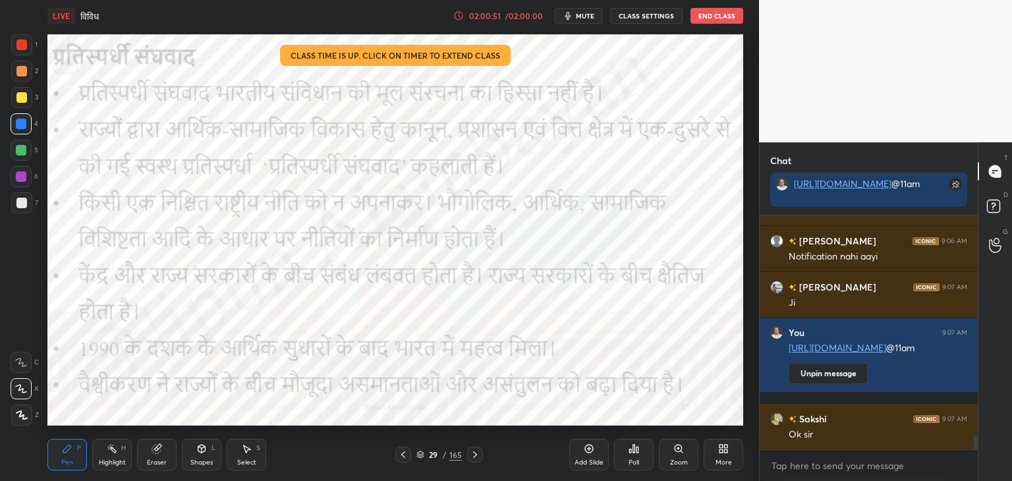
click at [724, 18] on button "End Class" at bounding box center [717, 16] width 53 height 16
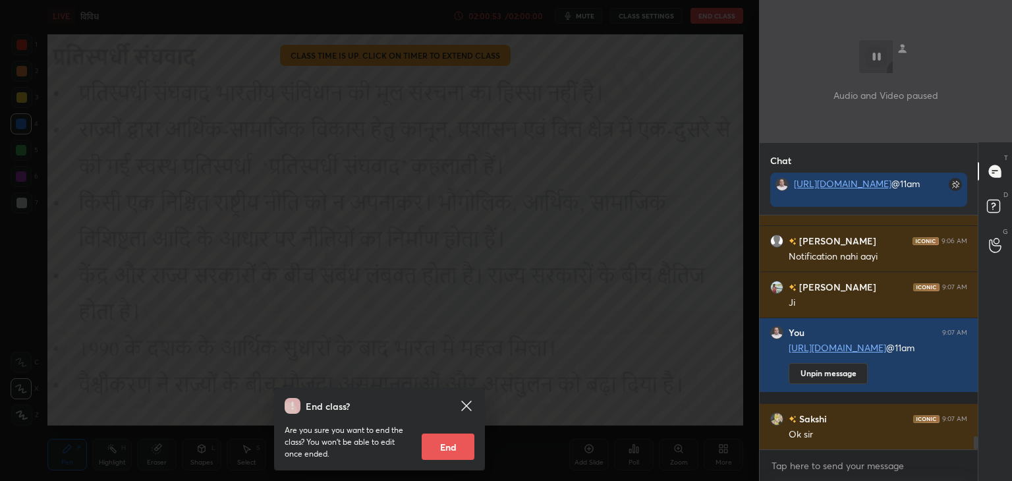
click at [442, 445] on button "End" at bounding box center [448, 447] width 53 height 26
type textarea "x"
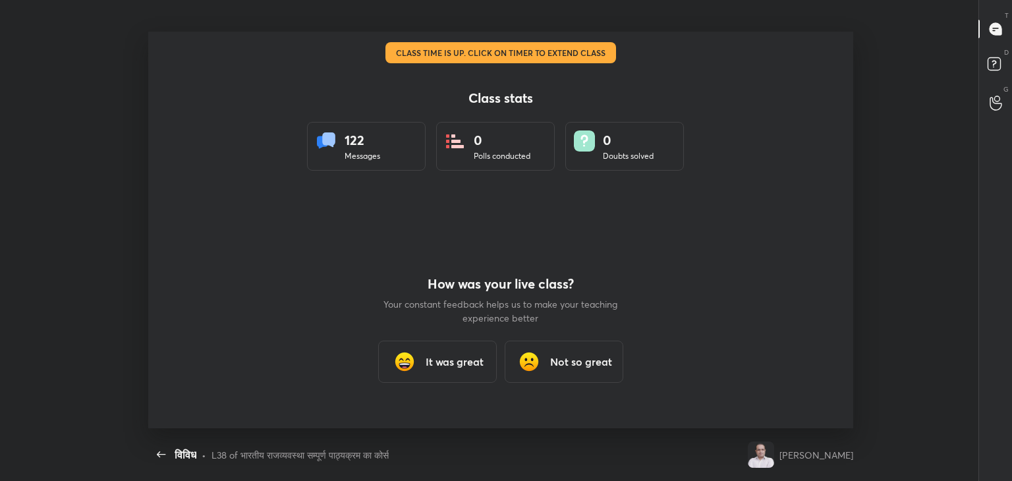
scroll to position [0, 0]
click at [438, 366] on h3 "It was great" at bounding box center [455, 362] width 58 height 16
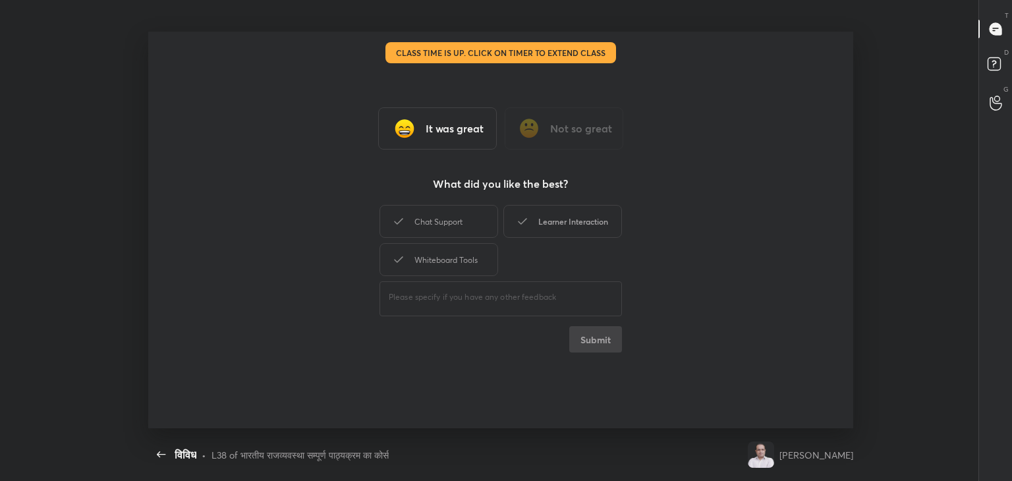
click at [579, 218] on div "Learner Interaction" at bounding box center [563, 221] width 119 height 33
click at [596, 334] on button "Submit" at bounding box center [596, 339] width 53 height 26
